Goal: Contribute content

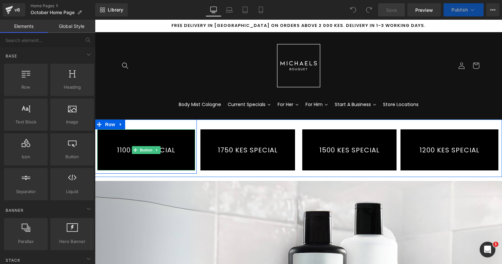
click at [130, 155] on link "1100 KES SPECIAL" at bounding box center [146, 149] width 98 height 41
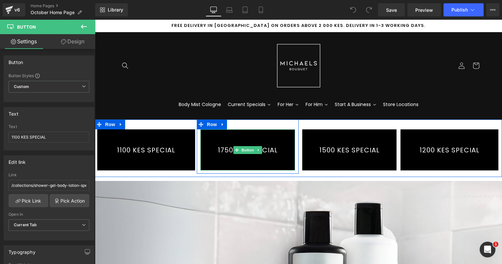
click at [219, 153] on link "1750 KES SPECIAL" at bounding box center [247, 149] width 95 height 41
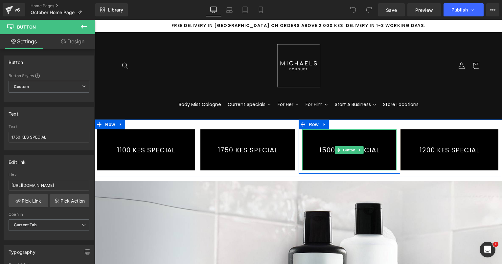
click at [336, 138] on link "1500 KES SPECIAL" at bounding box center [349, 149] width 95 height 41
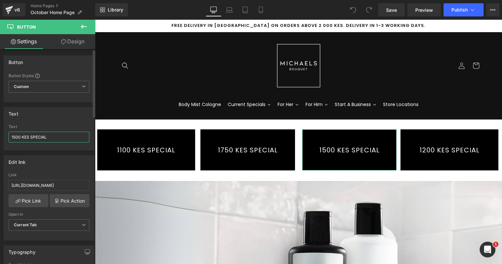
click at [20, 137] on input "1500 KES SPECIAL" at bounding box center [49, 137] width 81 height 11
click at [13, 137] on input "1500 KES SPECIAL" at bounding box center [49, 137] width 81 height 11
type input "1300 KES SPECIAL"
click at [30, 201] on link "Pick Link" at bounding box center [29, 200] width 40 height 13
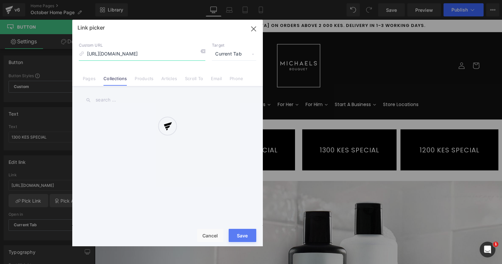
scroll to position [0, 59]
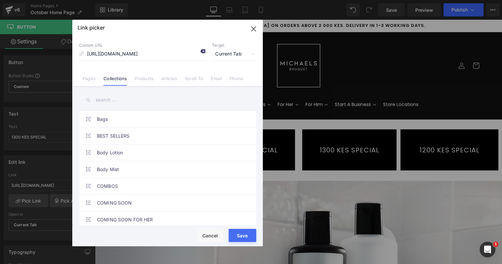
click at [203, 53] on icon at bounding box center [202, 51] width 5 height 5
click at [120, 56] on input "[URL][DOMAIN_NAME]" at bounding box center [142, 54] width 126 height 12
type input "1300"
click at [110, 100] on input "text" at bounding box center [167, 100] width 177 height 15
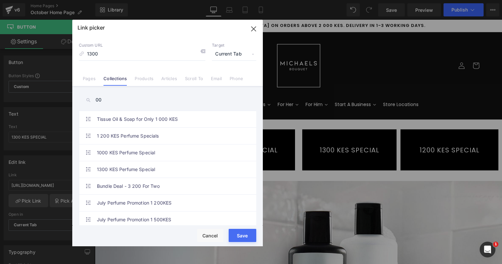
type input "0"
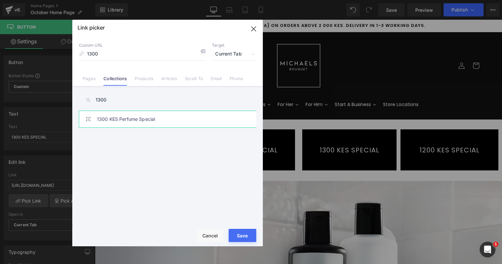
type input "1300"
click at [133, 119] on link "1300 KES Perfume Special" at bounding box center [169, 119] width 145 height 16
click at [239, 231] on button "Save" at bounding box center [243, 235] width 28 height 13
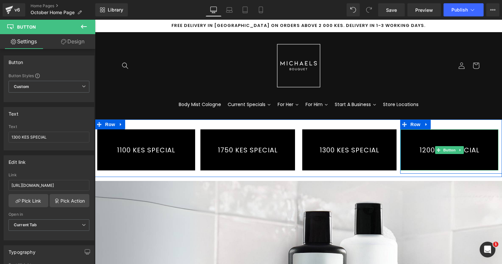
click at [430, 145] on link "1200 KES SPECIAL" at bounding box center [449, 149] width 98 height 41
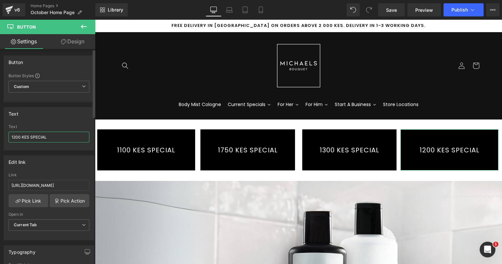
click at [15, 137] on input "1200 KES SPECIAL" at bounding box center [49, 137] width 81 height 11
type input "1000 KES SPECIAL"
click at [34, 199] on link "Pick Link" at bounding box center [29, 200] width 40 height 13
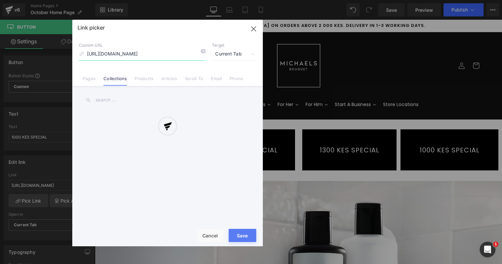
scroll to position [0, 59]
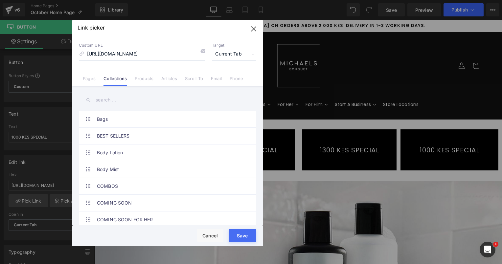
click at [103, 97] on input "text" at bounding box center [167, 100] width 177 height 15
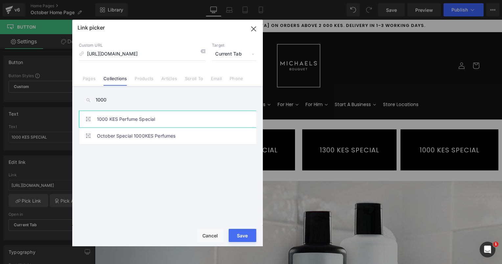
type input "1000"
click at [125, 127] on link "1000 KES Perfume Special" at bounding box center [169, 119] width 145 height 16
click at [239, 231] on button "Save" at bounding box center [243, 235] width 28 height 13
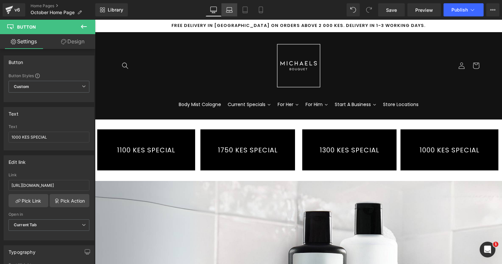
click at [231, 9] on icon at bounding box center [229, 10] width 7 height 7
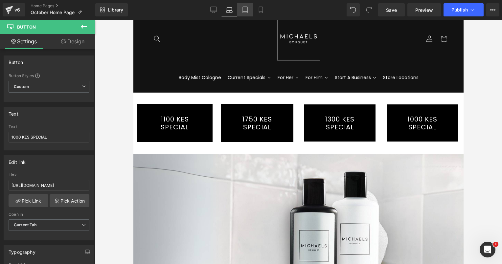
click at [245, 9] on icon at bounding box center [245, 10] width 7 height 7
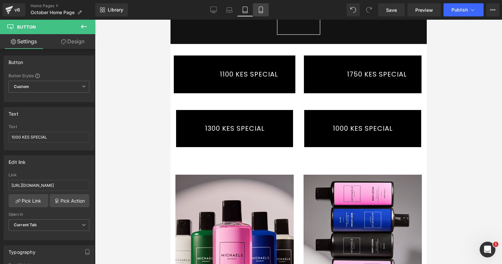
click at [258, 9] on icon at bounding box center [261, 10] width 7 height 7
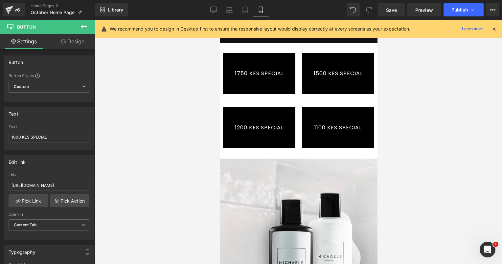
scroll to position [0, 0]
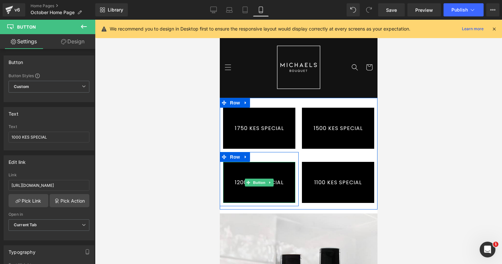
click at [241, 186] on link "1200 KES SPECIAL" at bounding box center [259, 182] width 72 height 41
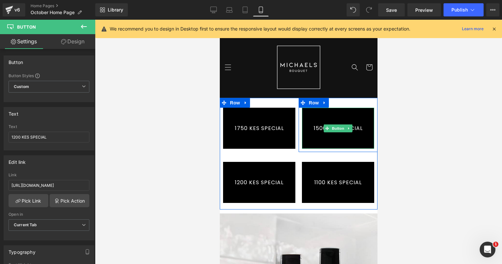
click at [316, 128] on link "1500 KES SPECIAL" at bounding box center [338, 128] width 72 height 41
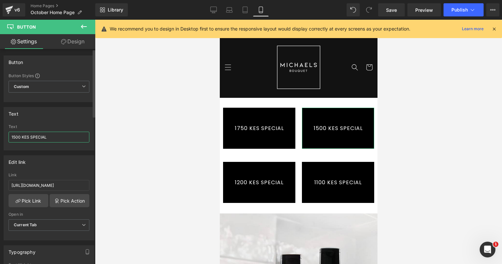
click at [15, 135] on input "1500 KES SPECIAL" at bounding box center [49, 137] width 81 height 11
type input "1300 KES SPECIAL"
click at [36, 200] on link "Pick Link" at bounding box center [29, 200] width 40 height 13
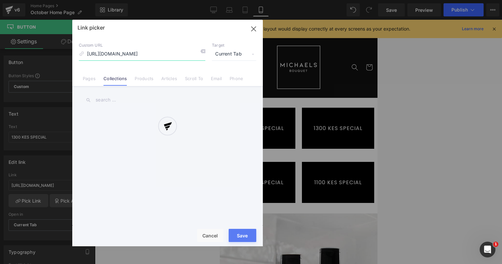
scroll to position [0, 59]
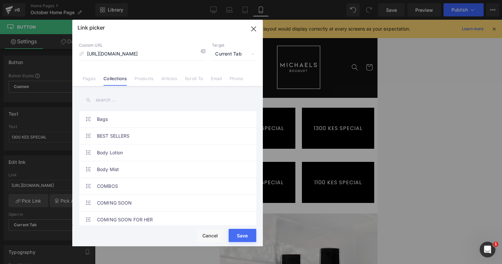
click at [110, 100] on input "text" at bounding box center [167, 100] width 177 height 15
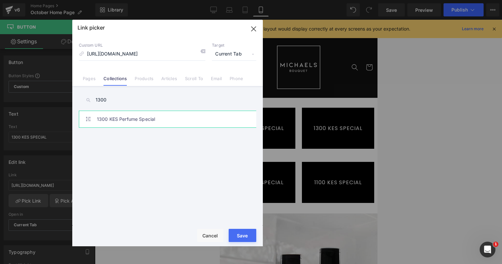
type input "1300"
click at [115, 120] on link "1300 KES Perfume Special" at bounding box center [169, 119] width 145 height 16
click at [244, 234] on button "Save" at bounding box center [243, 235] width 28 height 13
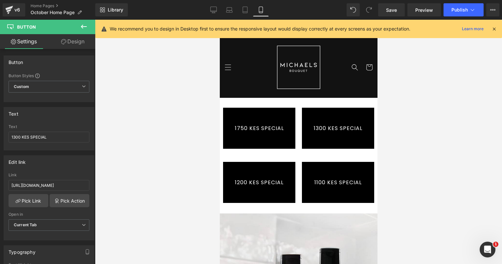
click at [331, 192] on link "1100 KES SPECIAL" at bounding box center [338, 182] width 72 height 41
click at [246, 186] on span at bounding box center [247, 183] width 7 height 8
click at [15, 137] on input "1200 KES SPECIAL" at bounding box center [49, 137] width 81 height 11
type input "1000 KES SPECIAL"
click at [36, 201] on link "Pick Link" at bounding box center [29, 200] width 40 height 13
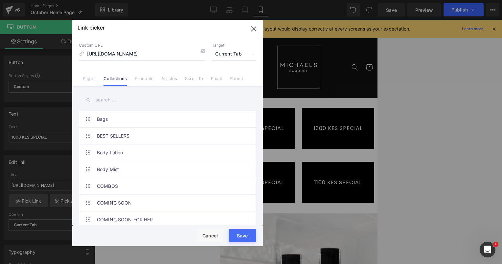
click at [119, 99] on input "text" at bounding box center [167, 100] width 177 height 15
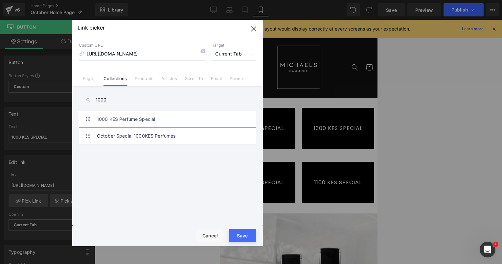
type input "1000"
click at [131, 118] on link "1000 KES Perfume Special" at bounding box center [169, 119] width 145 height 16
click at [245, 238] on div "Rendering Content" at bounding box center [251, 238] width 40 height 7
click at [246, 233] on button "Save" at bounding box center [243, 235] width 28 height 13
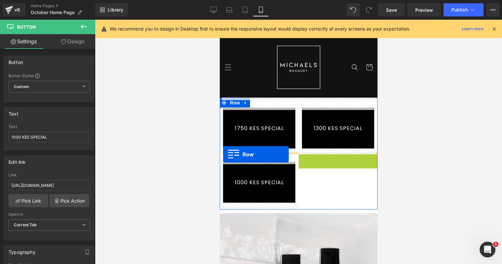
drag, startPoint x: 301, startPoint y: 156, endPoint x: 223, endPoint y: 154, distance: 78.6
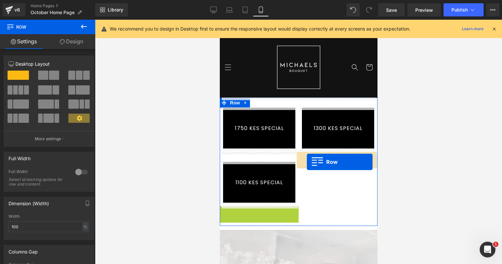
drag, startPoint x: 222, startPoint y: 213, endPoint x: 307, endPoint y: 162, distance: 98.1
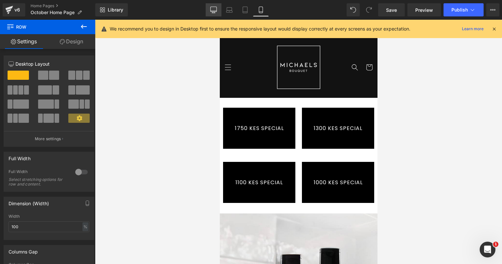
click at [216, 10] on icon at bounding box center [213, 10] width 7 height 7
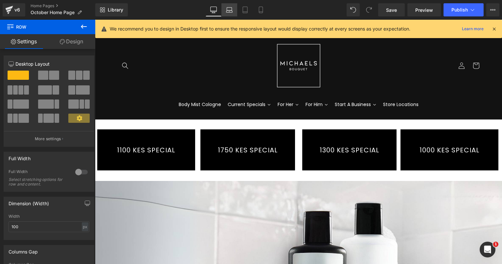
click at [228, 9] on icon at bounding box center [229, 10] width 7 height 7
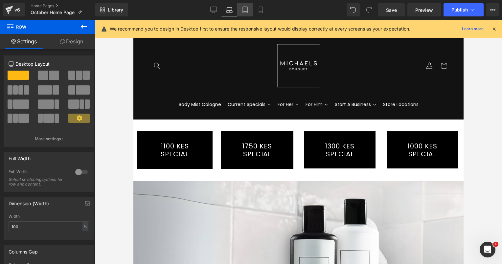
click at [240, 10] on link "Tablet" at bounding box center [245, 9] width 16 height 13
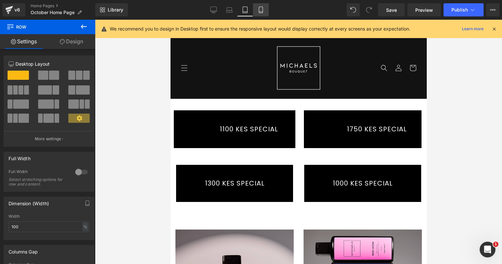
click at [259, 6] on link "Mobile" at bounding box center [261, 9] width 16 height 13
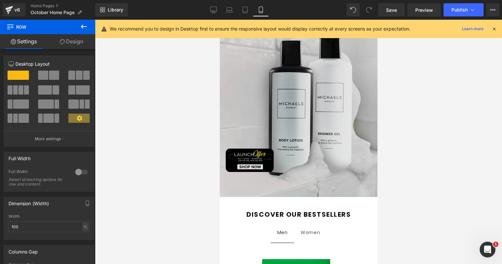
scroll to position [181, 0]
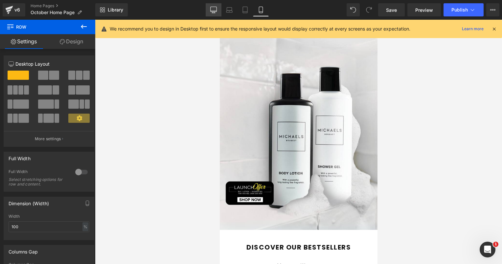
click at [214, 10] on icon at bounding box center [213, 10] width 7 height 7
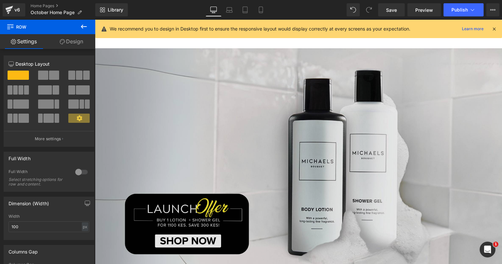
scroll to position [131, 0]
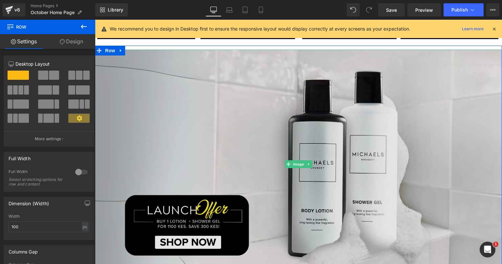
click at [336, 110] on img at bounding box center [298, 164] width 407 height 229
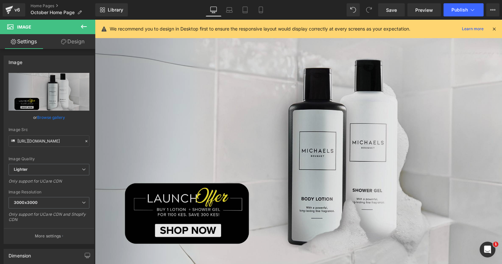
scroll to position [164, 0]
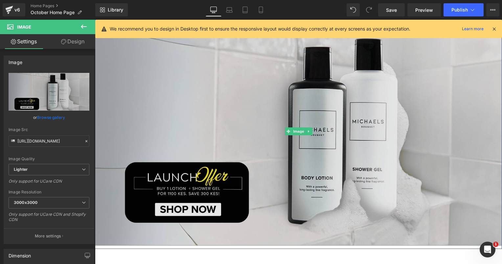
click at [279, 116] on img at bounding box center [298, 131] width 407 height 229
click at [283, 95] on img at bounding box center [298, 131] width 407 height 229
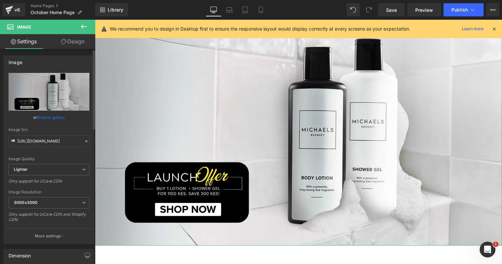
click at [58, 119] on link "Browse gallery" at bounding box center [51, 117] width 28 height 11
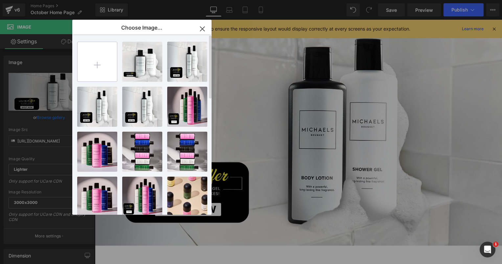
click at [105, 66] on input "file" at bounding box center [97, 61] width 39 height 39
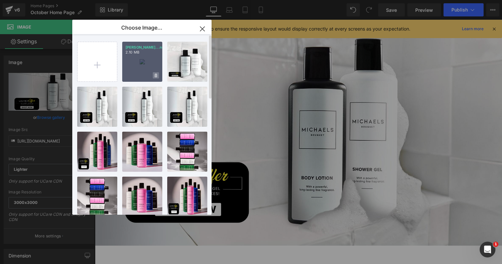
click at [156, 73] on span at bounding box center [156, 75] width 6 height 6
click at [132, 76] on span "Yes" at bounding box center [133, 75] width 16 height 7
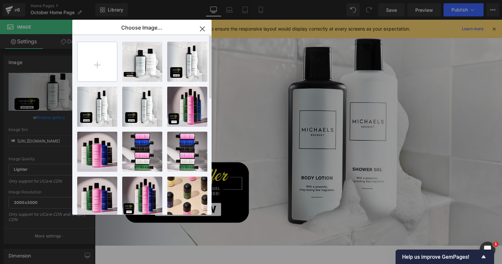
click at [98, 69] on input "file" at bounding box center [97, 61] width 39 height 39
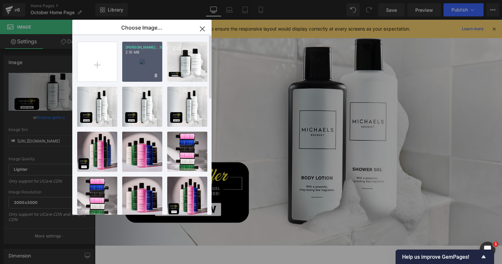
click at [145, 60] on div "[PERSON_NAME]...100_.png 2.10 MB" at bounding box center [142, 62] width 40 height 40
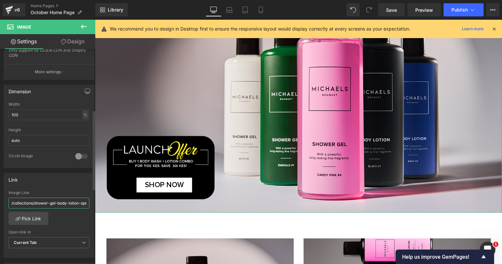
click at [66, 204] on input "/collections/shower-gel-body-lotion-special" at bounding box center [49, 203] width 81 height 11
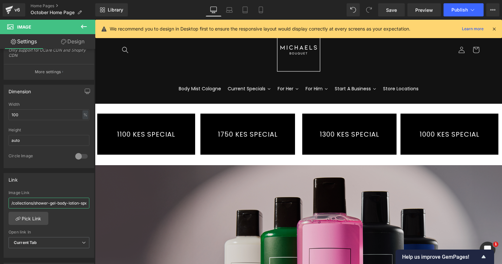
scroll to position [0, 0]
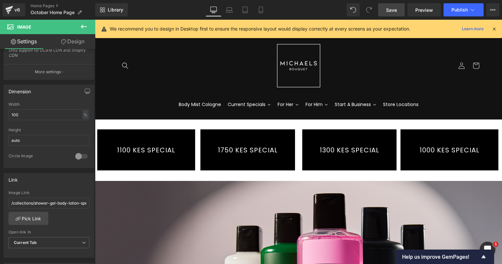
click at [393, 11] on span "Save" at bounding box center [391, 10] width 11 height 7
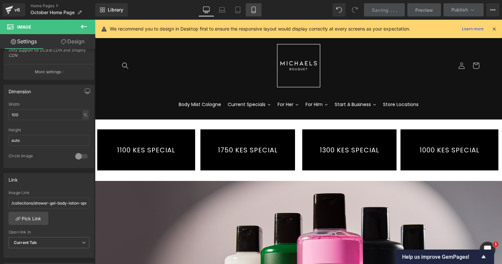
click at [252, 8] on div "Desktop Laptop Tablet Mobile" at bounding box center [229, 9] width 63 height 13
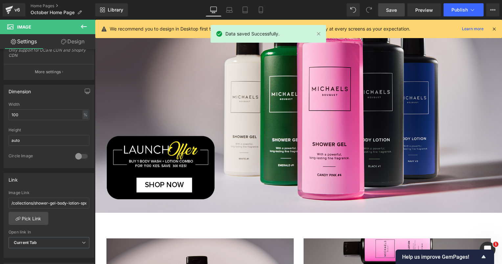
scroll to position [131, 0]
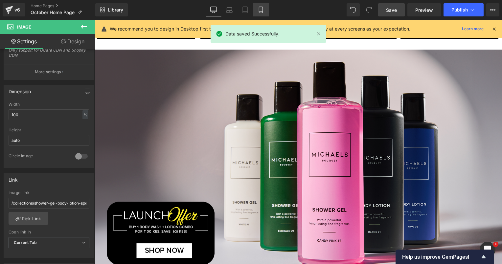
click at [260, 9] on icon at bounding box center [261, 10] width 7 height 7
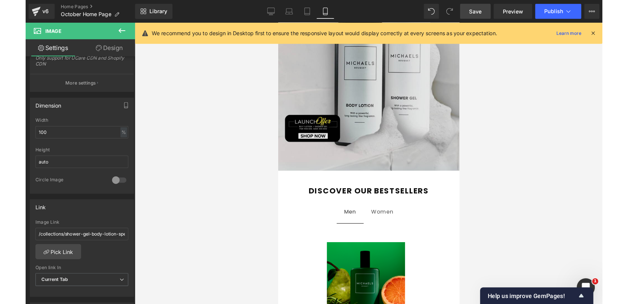
scroll to position [197, 0]
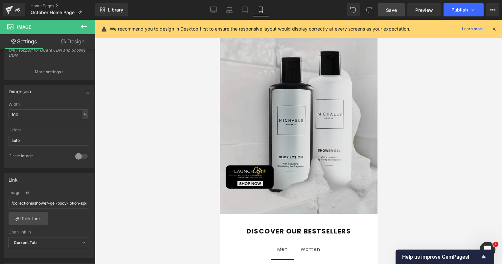
click at [287, 106] on img at bounding box center [298, 114] width 158 height 197
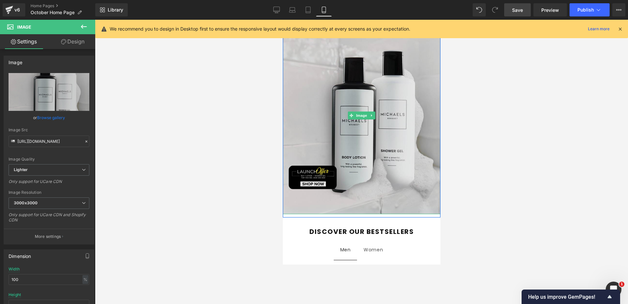
click at [340, 138] on img at bounding box center [362, 114] width 158 height 197
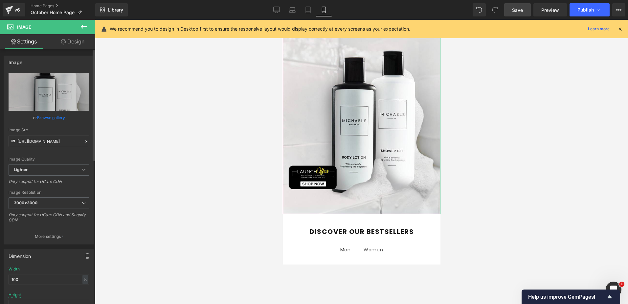
click at [51, 117] on link "Browse gallery" at bounding box center [51, 117] width 28 height 11
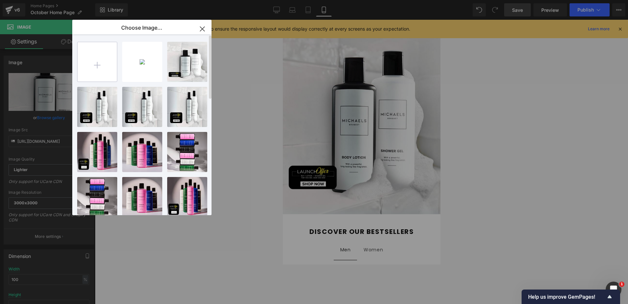
click at [102, 65] on input "file" at bounding box center [97, 61] width 39 height 39
type input "C:\fakepath\Mobile Shopify Banner.png"
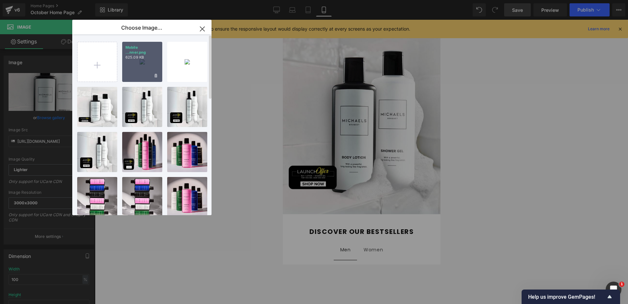
click at [142, 59] on div "Mobile ...nner.png 625.09 KB" at bounding box center [142, 62] width 40 height 40
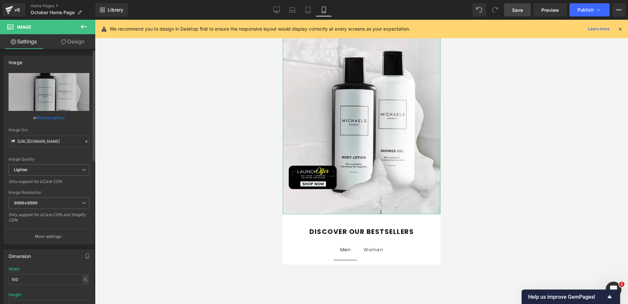
click at [56, 117] on link "Browse gallery" at bounding box center [51, 117] width 28 height 11
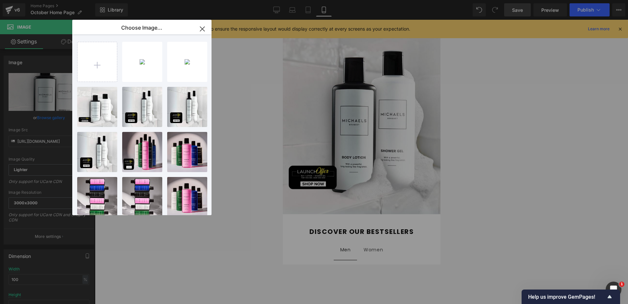
click at [0, 0] on div "Mobile ...nner.png 625.09 KB" at bounding box center [0, 0] width 0 height 0
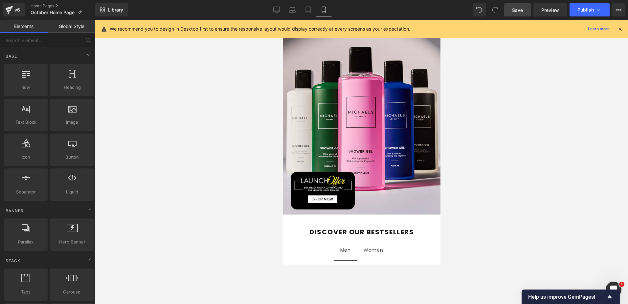
click at [222, 125] on div at bounding box center [361, 162] width 533 height 284
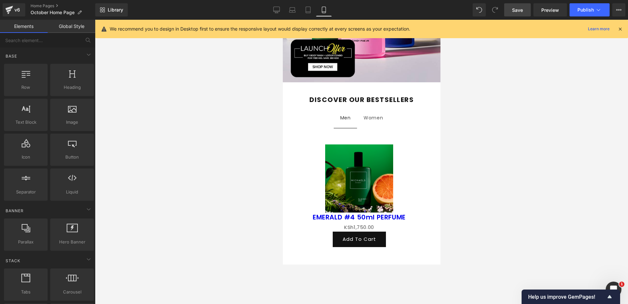
scroll to position [329, 0]
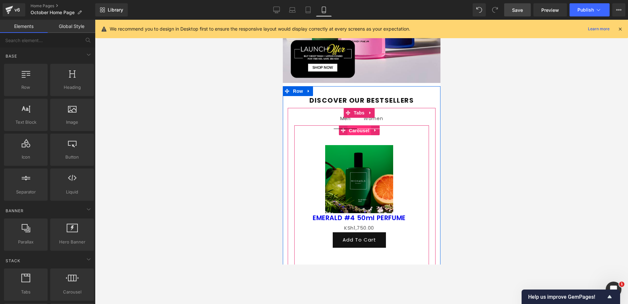
click at [360, 130] on span "Carousel" at bounding box center [359, 130] width 24 height 10
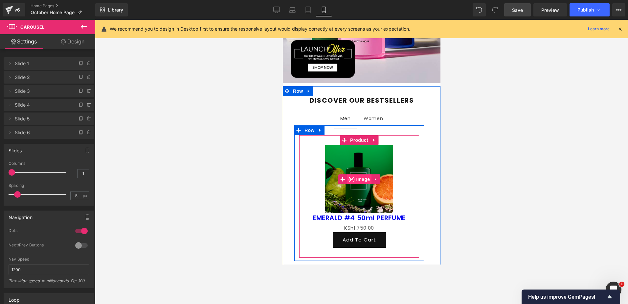
click at [361, 176] on span "(P) Image" at bounding box center [359, 179] width 25 height 10
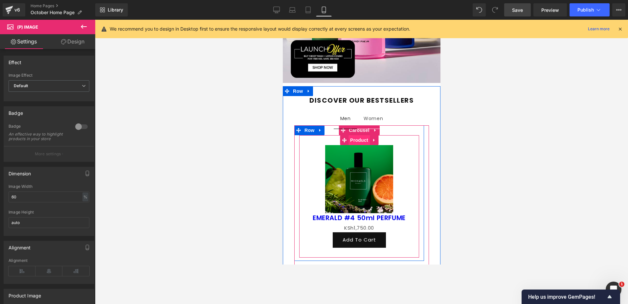
click at [353, 139] on span "Product" at bounding box center [358, 140] width 21 height 10
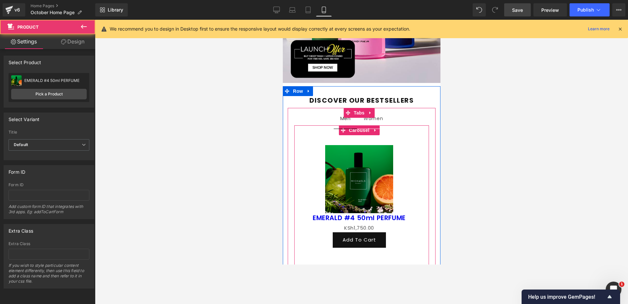
click at [357, 128] on li "Women Text Block" at bounding box center [373, 120] width 33 height 17
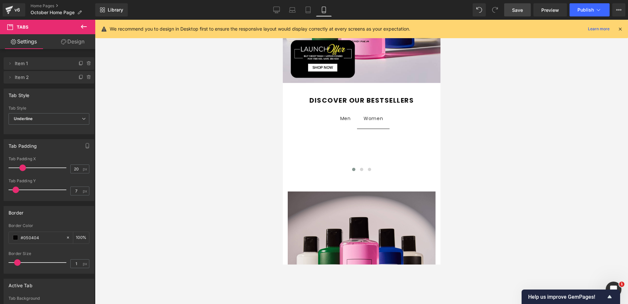
click at [496, 178] on div at bounding box center [361, 162] width 533 height 284
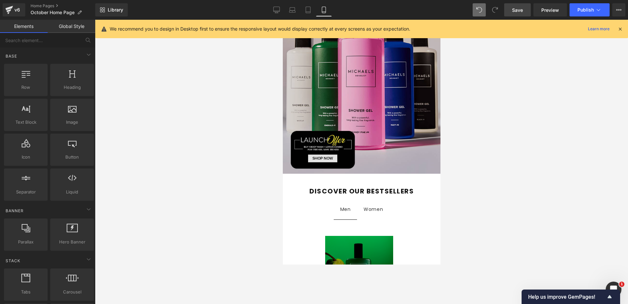
scroll to position [230, 0]
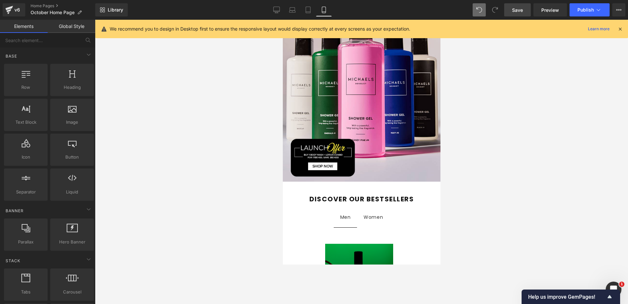
click at [502, 9] on span "Save" at bounding box center [517, 10] width 11 height 7
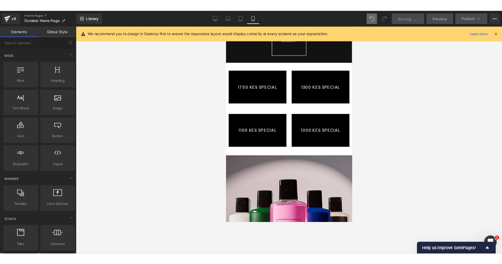
scroll to position [0, 0]
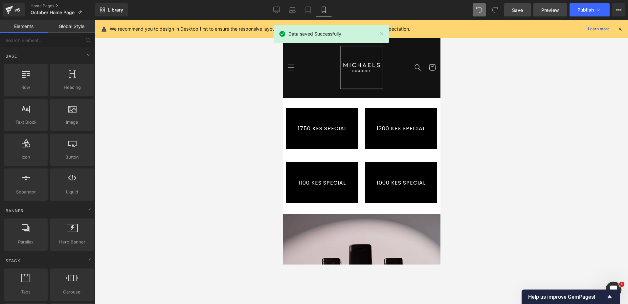
click at [502, 11] on span "Preview" at bounding box center [550, 10] width 18 height 7
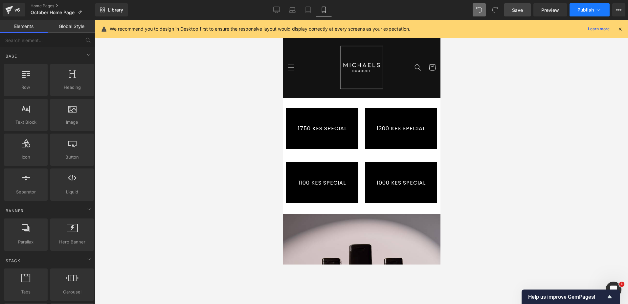
click at [502, 13] on button "Publish" at bounding box center [590, 9] width 40 height 13
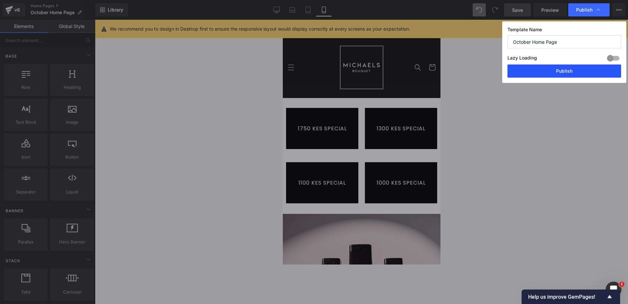
click at [502, 65] on button "Publish" at bounding box center [565, 70] width 114 height 13
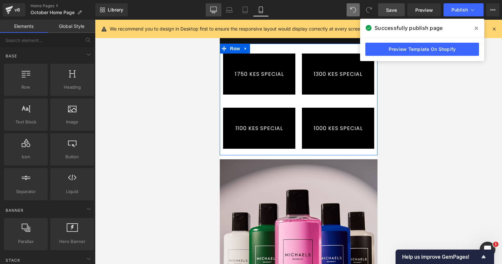
scroll to position [66, 0]
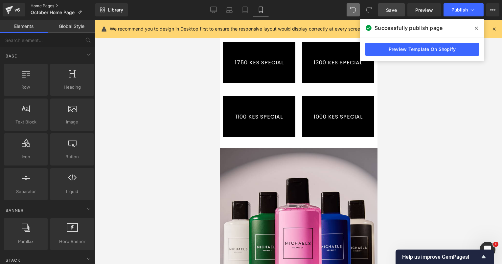
click at [33, 5] on link "Home Pages" at bounding box center [63, 5] width 65 height 5
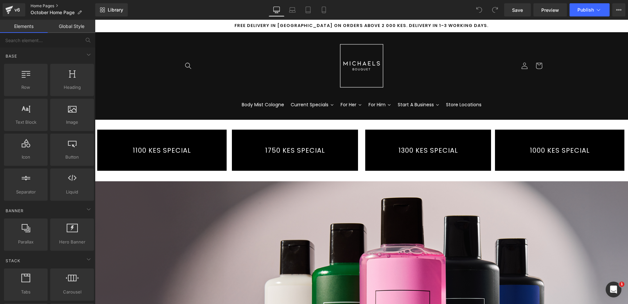
click at [51, 5] on link "Home Pages" at bounding box center [63, 5] width 65 height 5
